Goal: Task Accomplishment & Management: Manage account settings

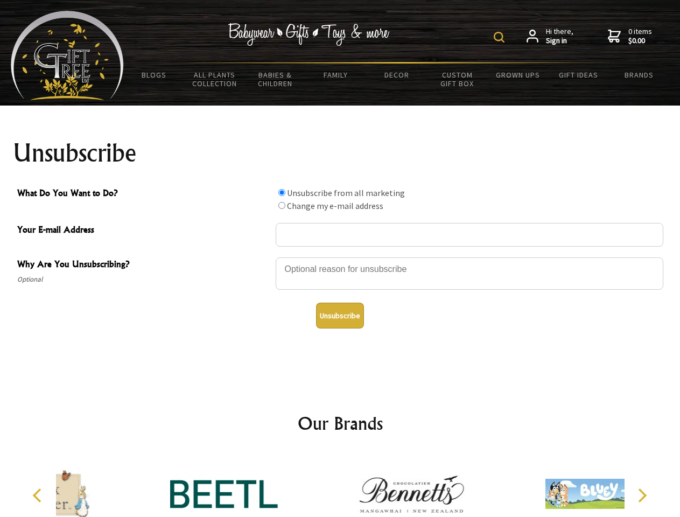
click at [501, 37] on img at bounding box center [499, 37] width 11 height 11
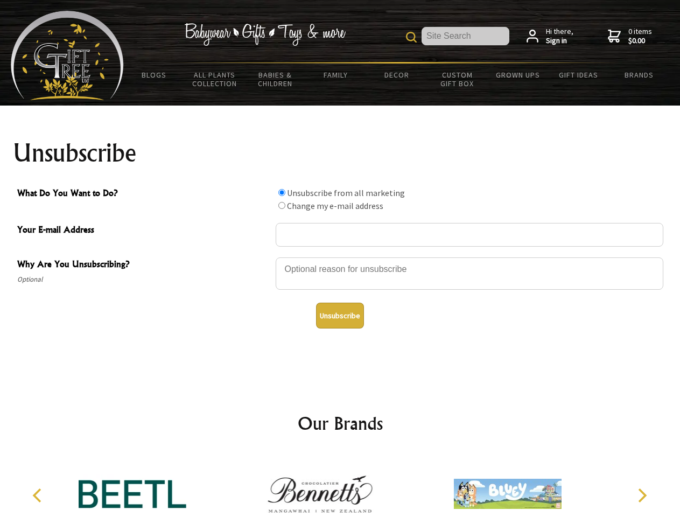
click at [340, 257] on div at bounding box center [470, 275] width 388 height 38
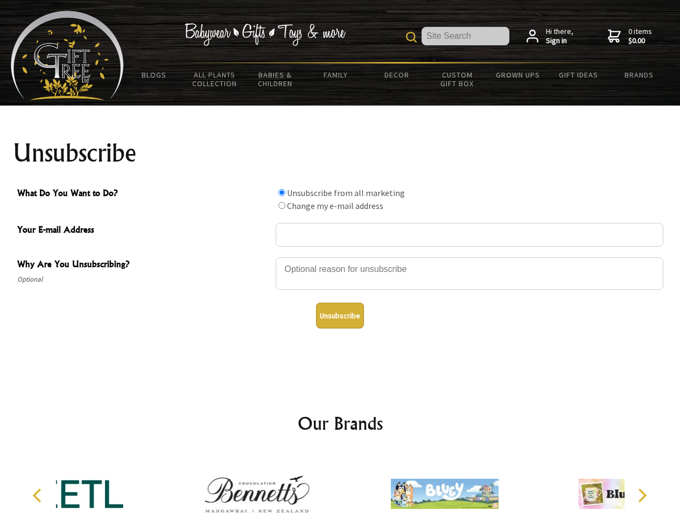
click at [282, 192] on input "What Do You Want to Do?" at bounding box center [282, 192] width 7 height 7
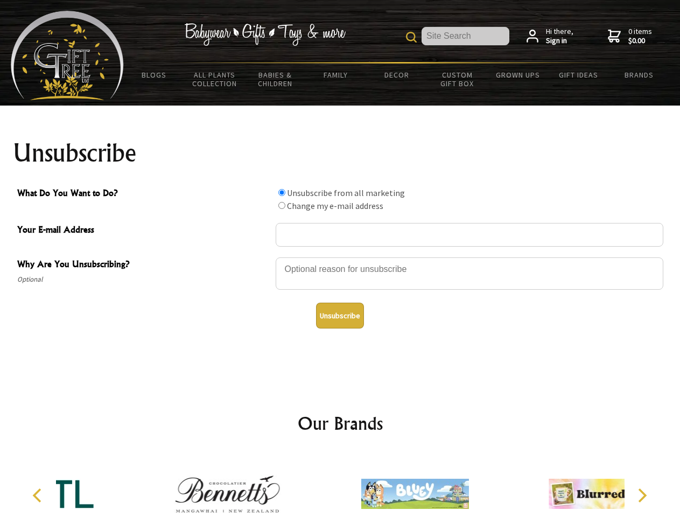
click at [282, 205] on input "What Do You Want to Do?" at bounding box center [282, 205] width 7 height 7
radio input "true"
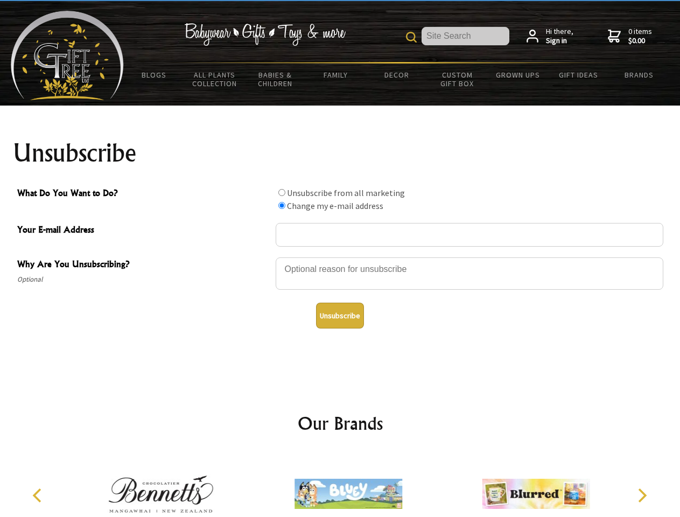
click at [340, 316] on button "Unsubscribe" at bounding box center [340, 316] width 48 height 26
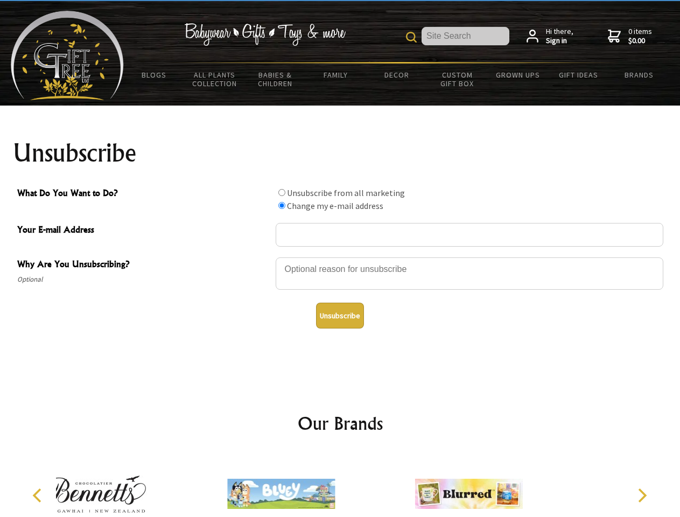
click at [39, 496] on icon "Previous" at bounding box center [38, 496] width 14 height 14
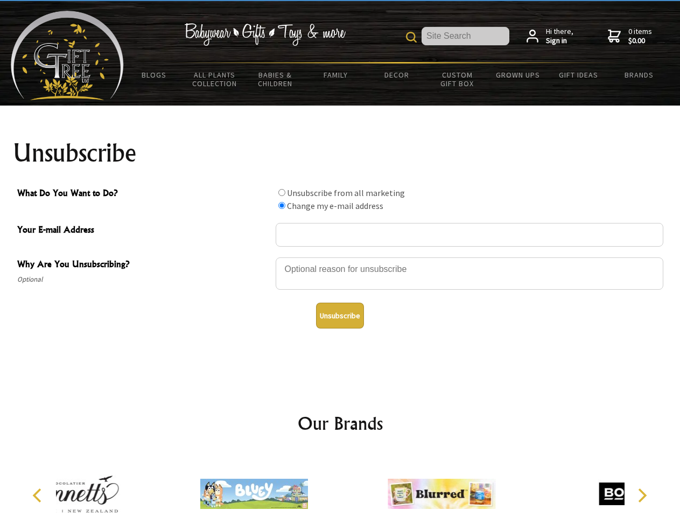
click at [642, 496] on icon "Next" at bounding box center [642, 496] width 14 height 14
